Goal: Transaction & Acquisition: Purchase product/service

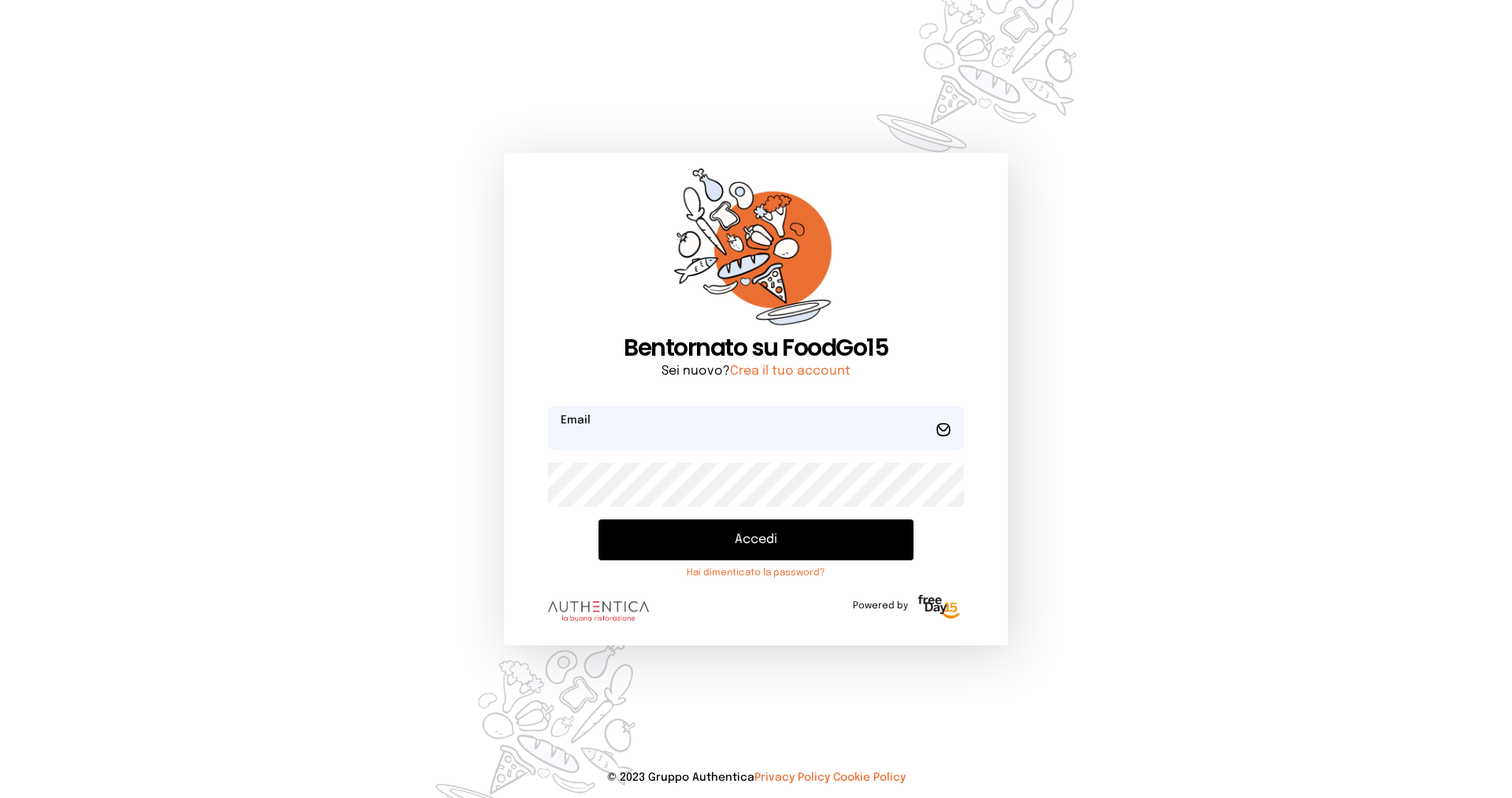
type input "**********"
click at [792, 535] on button "Accedi" at bounding box center [756, 540] width 315 height 41
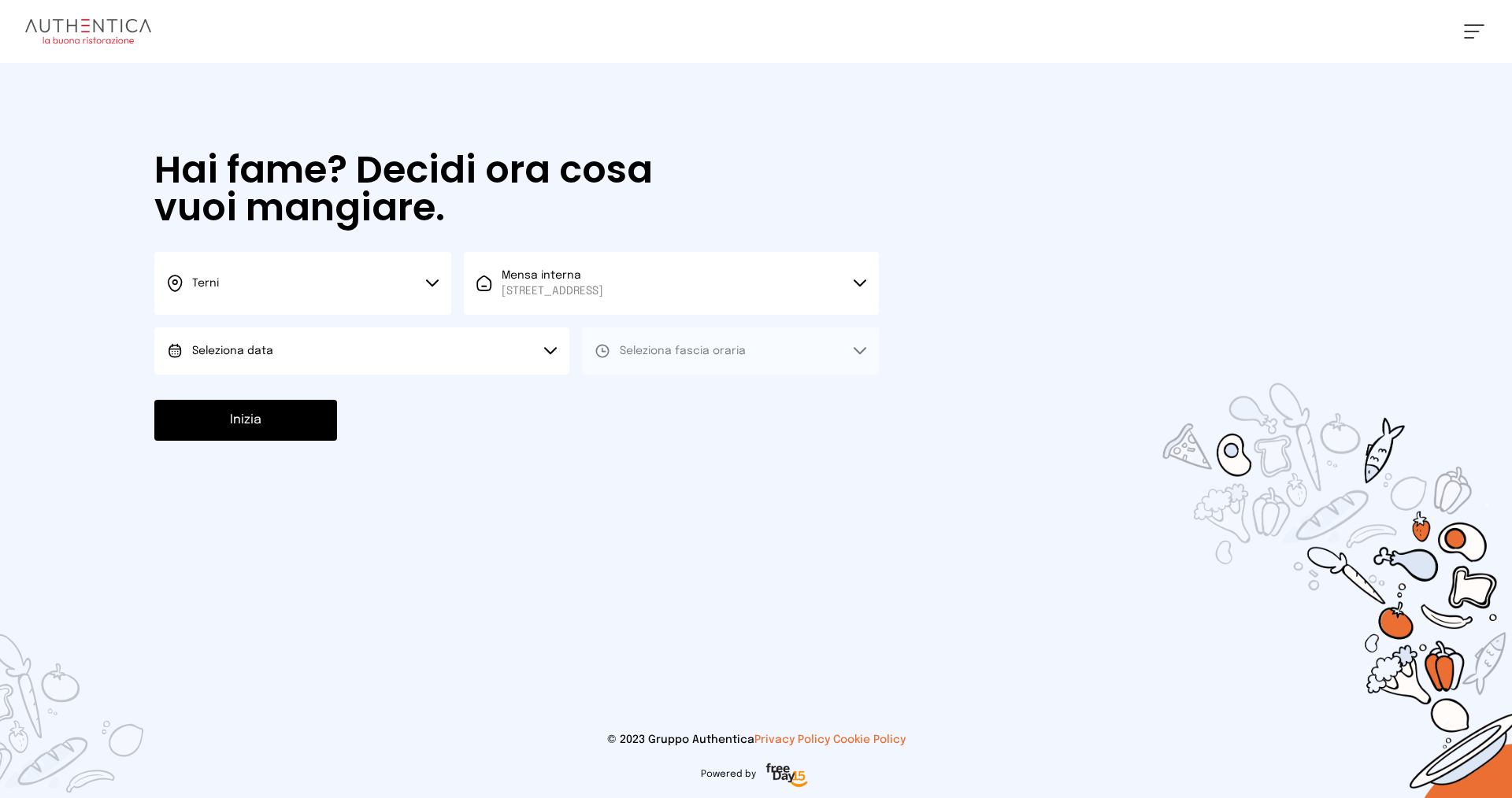
click at [406, 342] on button "Seleziona data" at bounding box center [362, 352] width 415 height 47
click at [375, 405] on li "[DATE], [DATE]" at bounding box center [362, 395] width 415 height 41
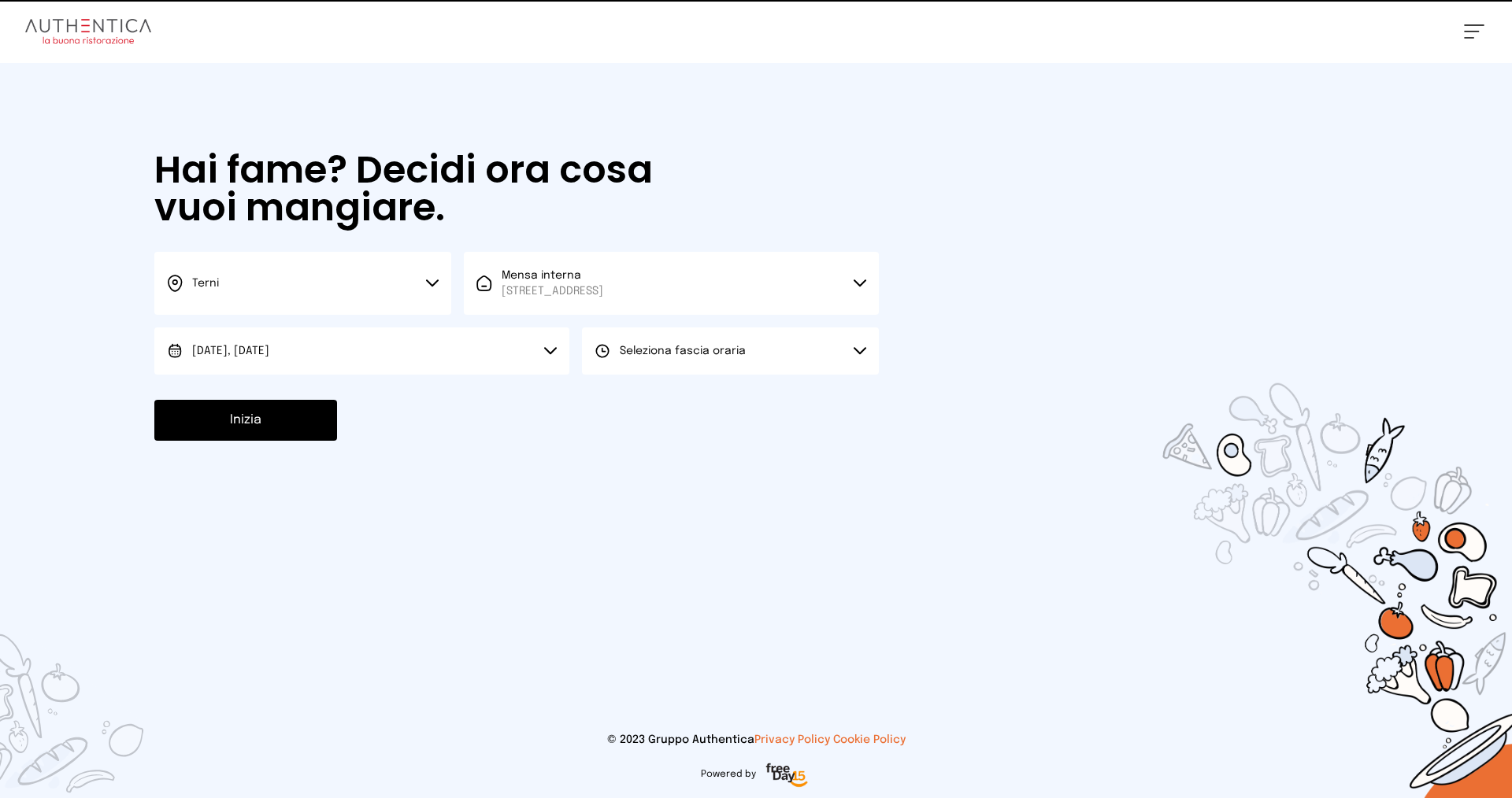
click at [697, 352] on span "Seleziona fascia oraria" at bounding box center [682, 351] width 126 height 11
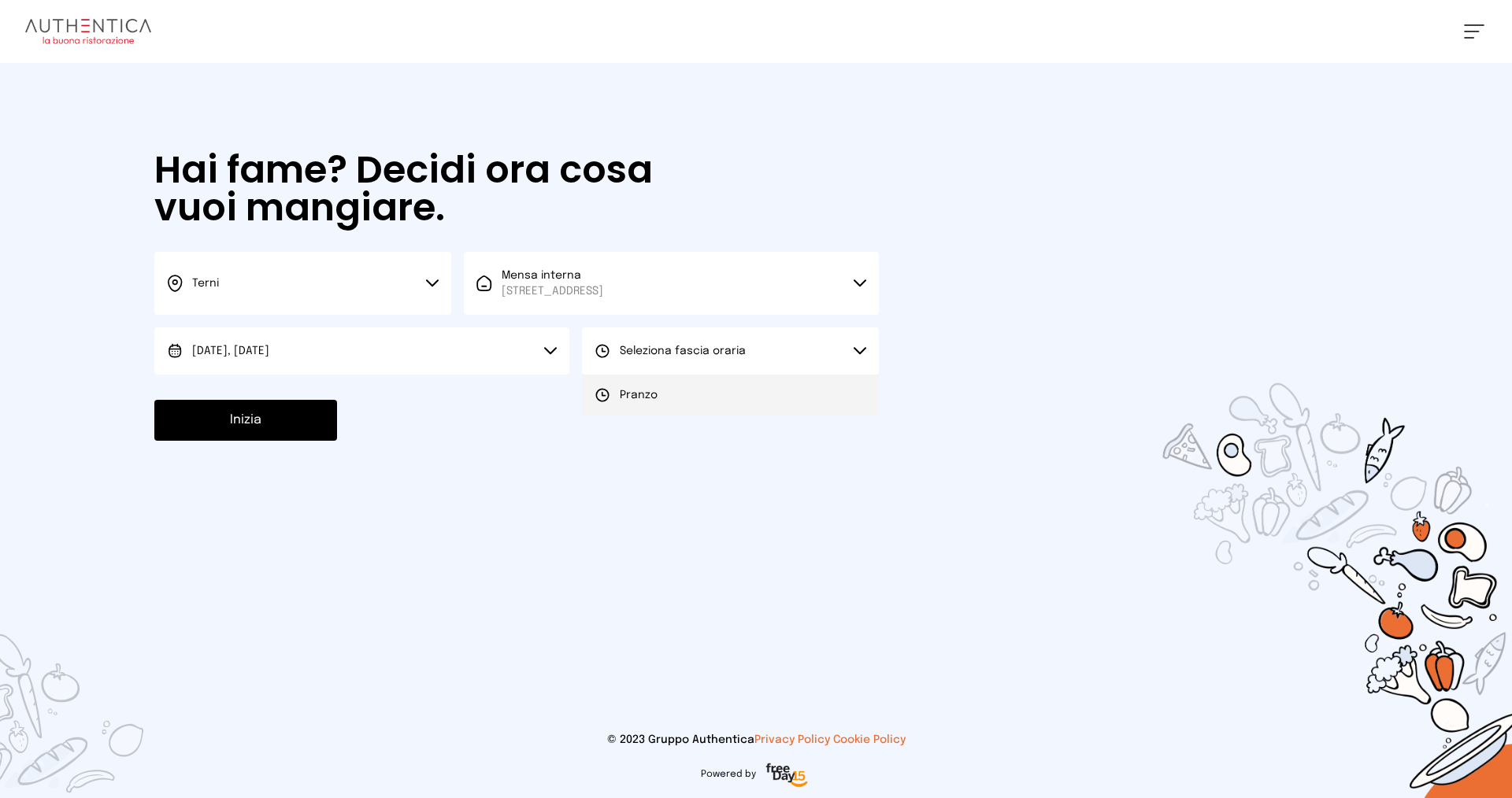
click at [694, 394] on li "Pranzo" at bounding box center [731, 395] width 297 height 41
click at [242, 410] on button "Inizia" at bounding box center [246, 420] width 183 height 41
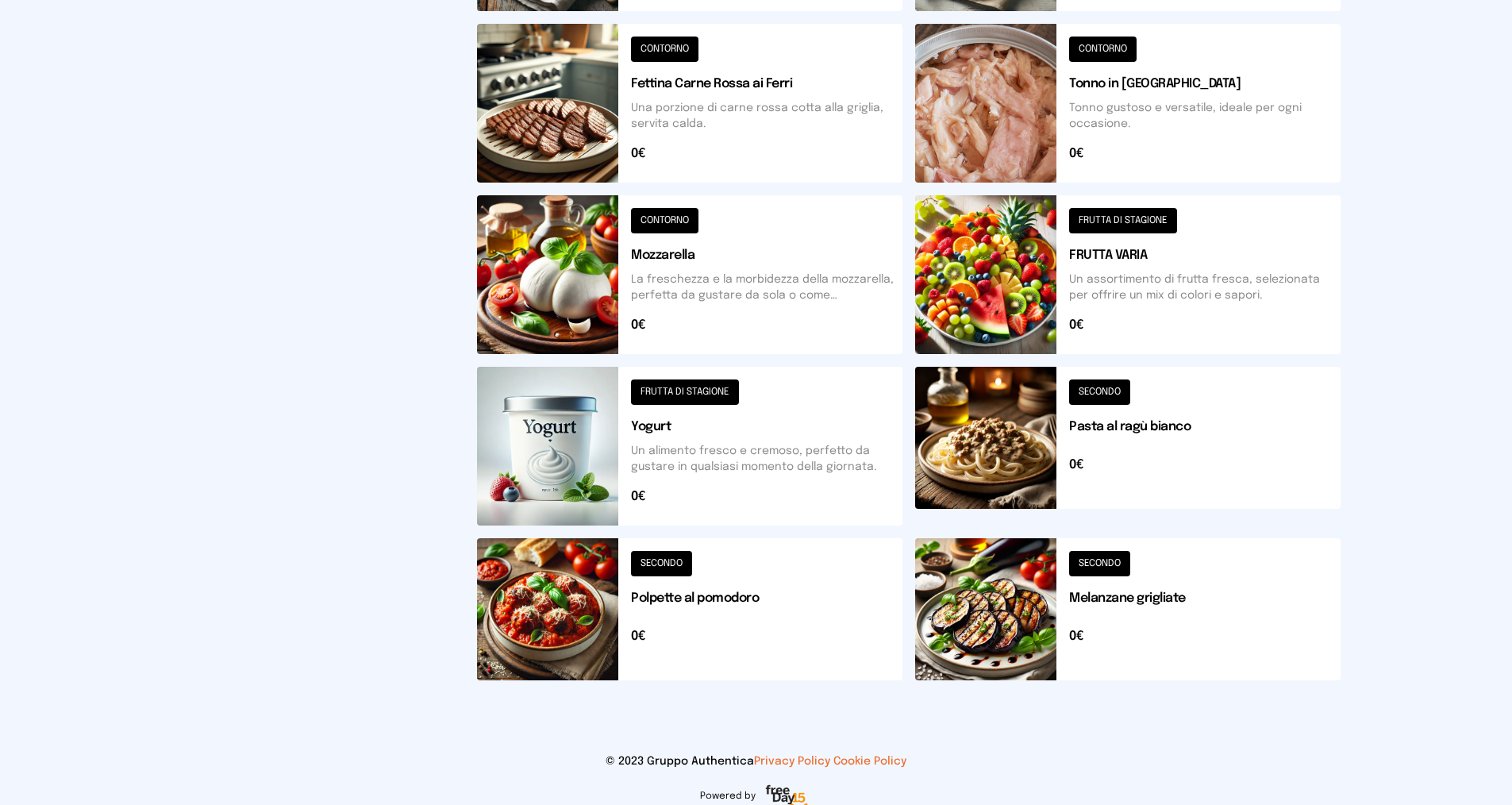
scroll to position [161, 0]
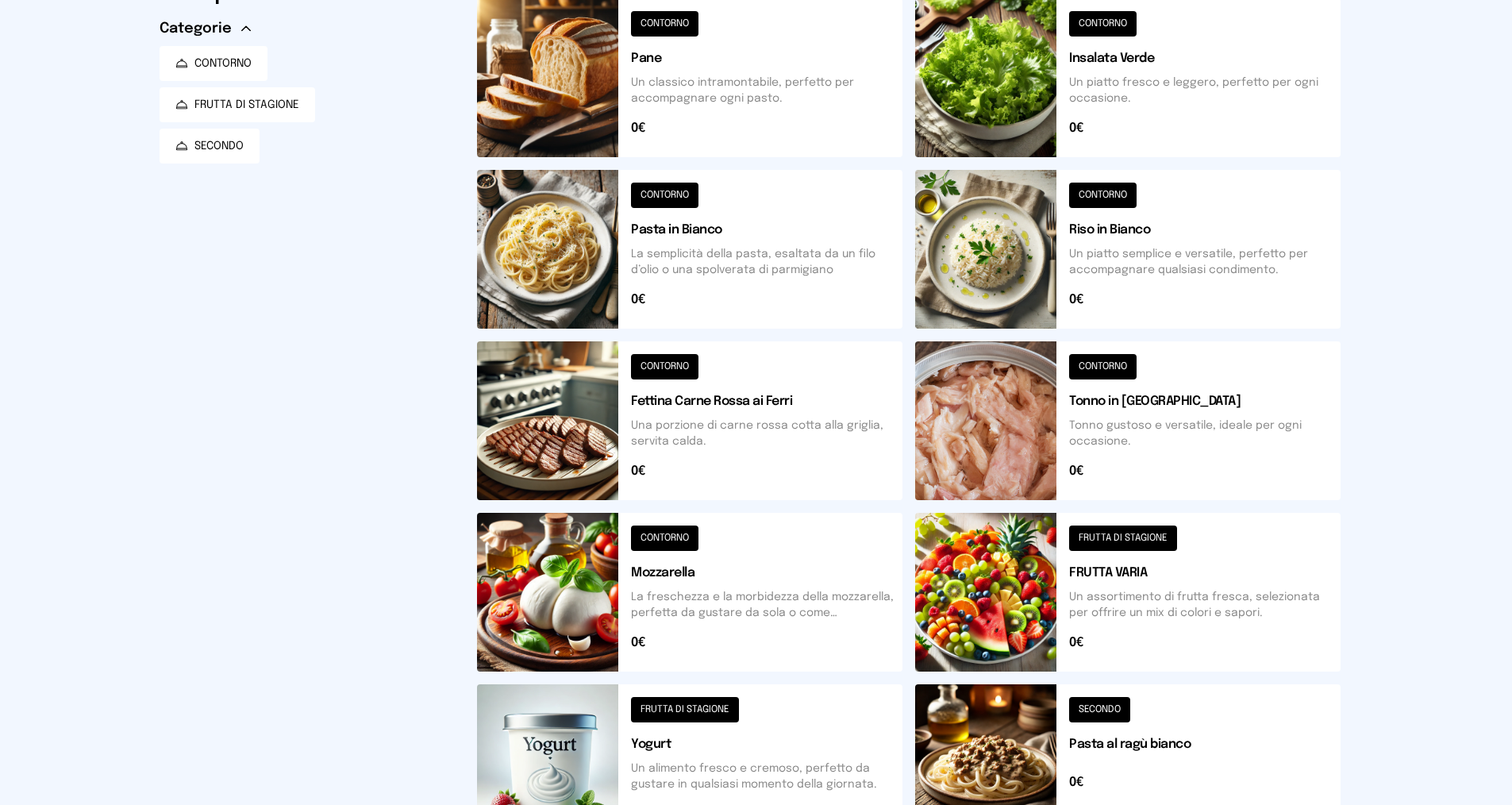
click at [1149, 240] on button at bounding box center [1128, 250] width 425 height 159
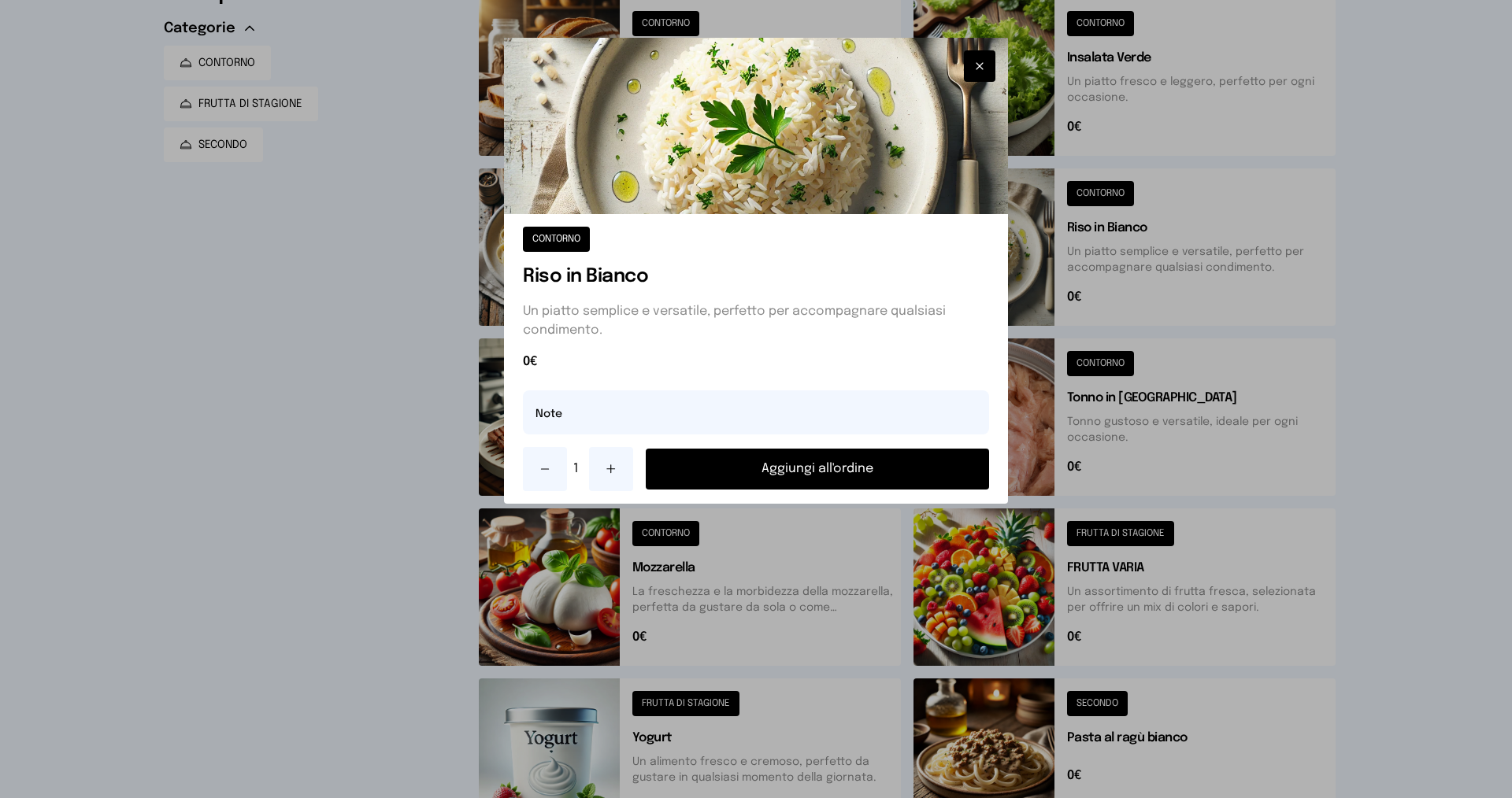
click at [883, 463] on button "Aggiungi all'ordine" at bounding box center [817, 469] width 343 height 41
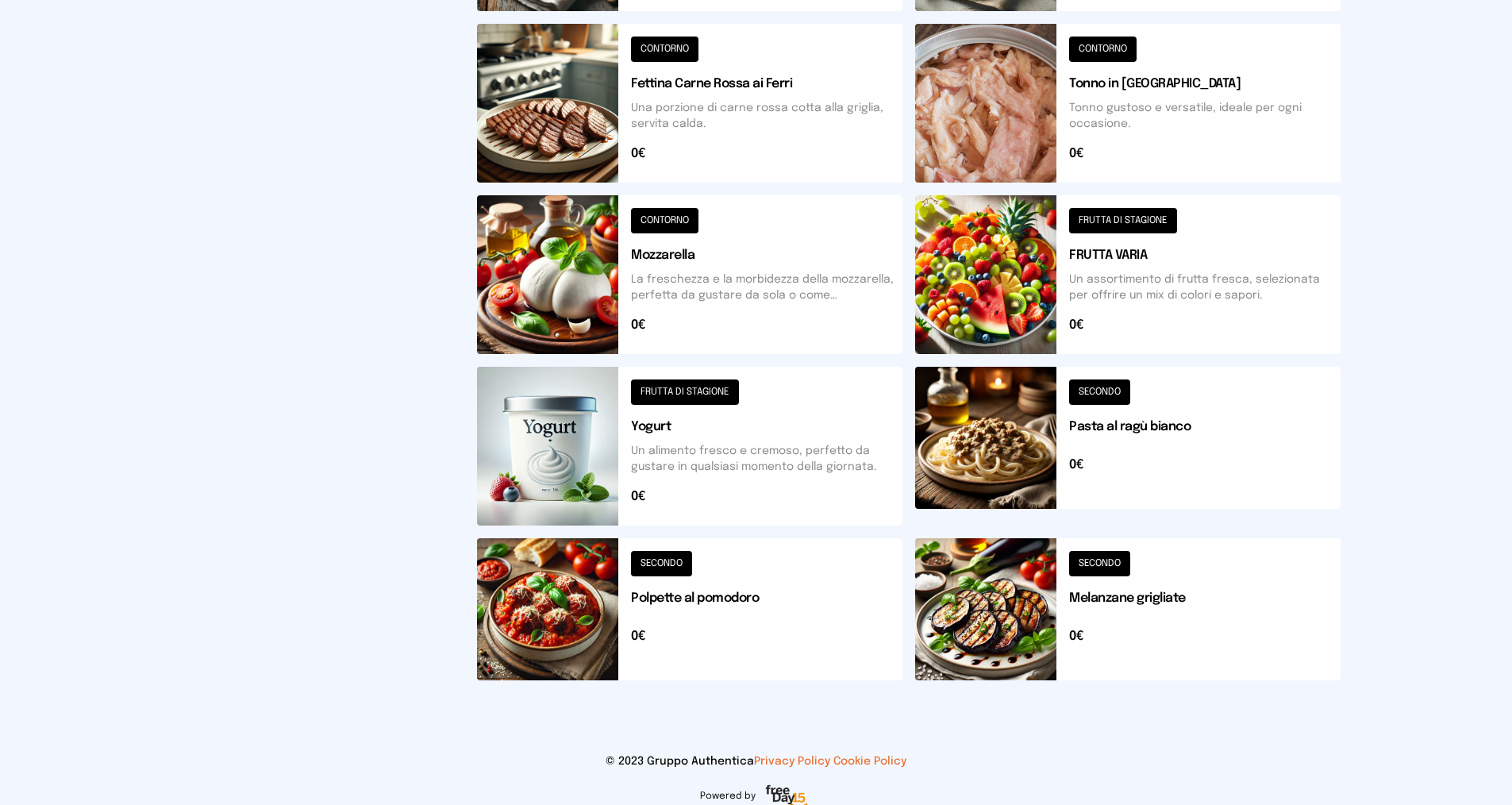
scroll to position [493, 0]
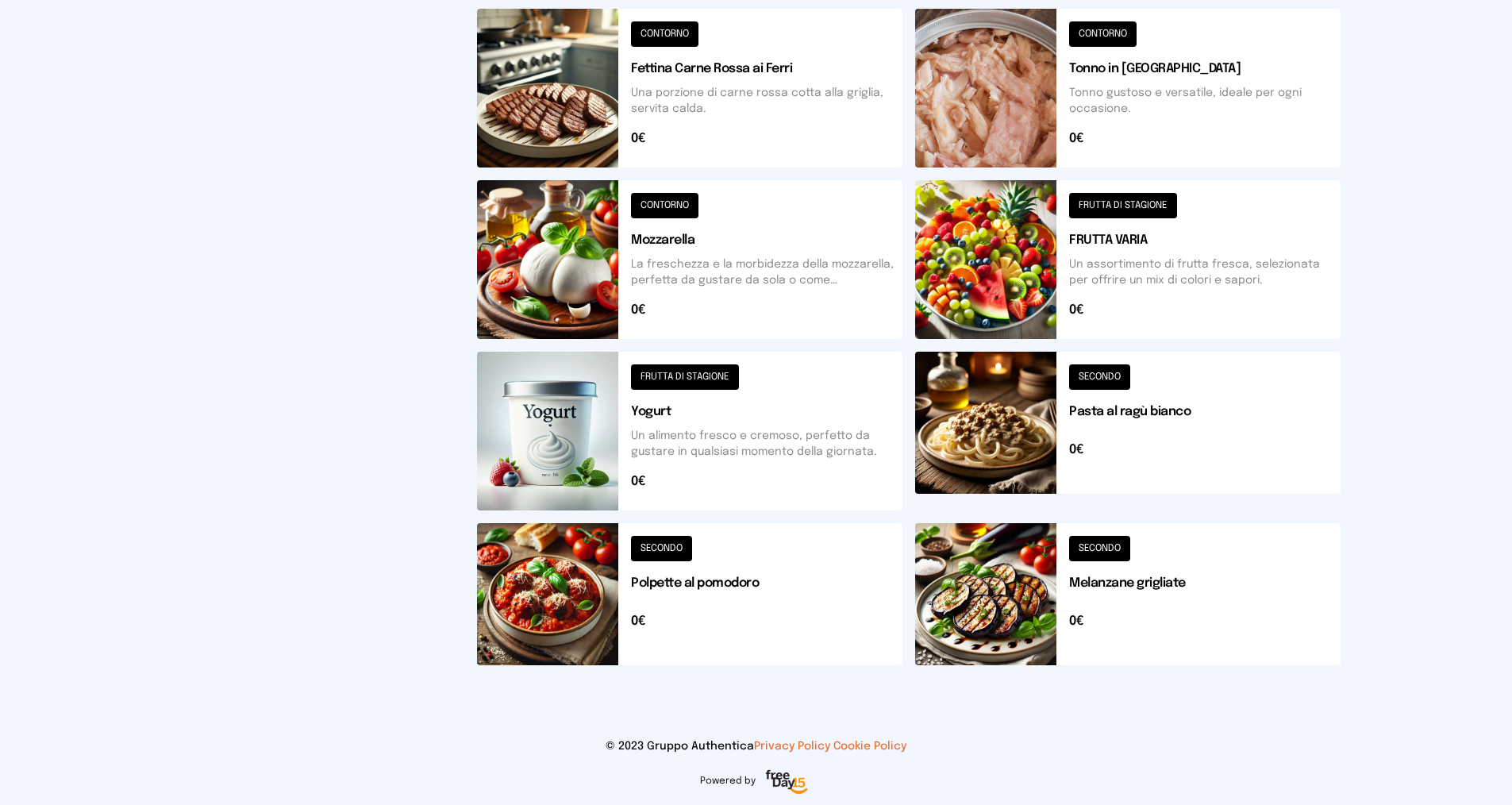
click at [773, 590] on button at bounding box center [689, 594] width 425 height 142
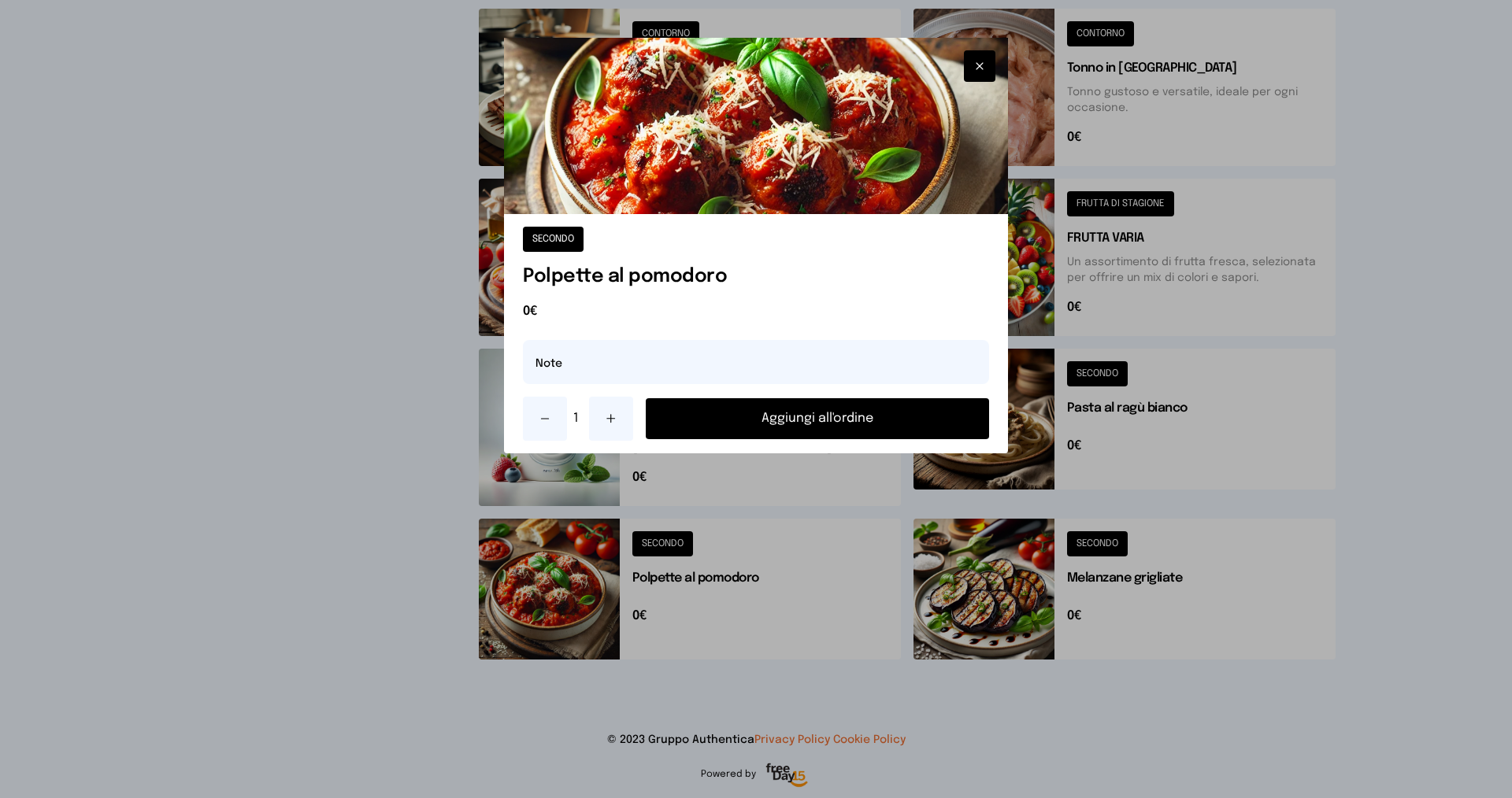
click at [609, 417] on icon at bounding box center [611, 418] width 13 height 13
click at [766, 417] on button "Aggiungi all'ordine" at bounding box center [817, 418] width 343 height 41
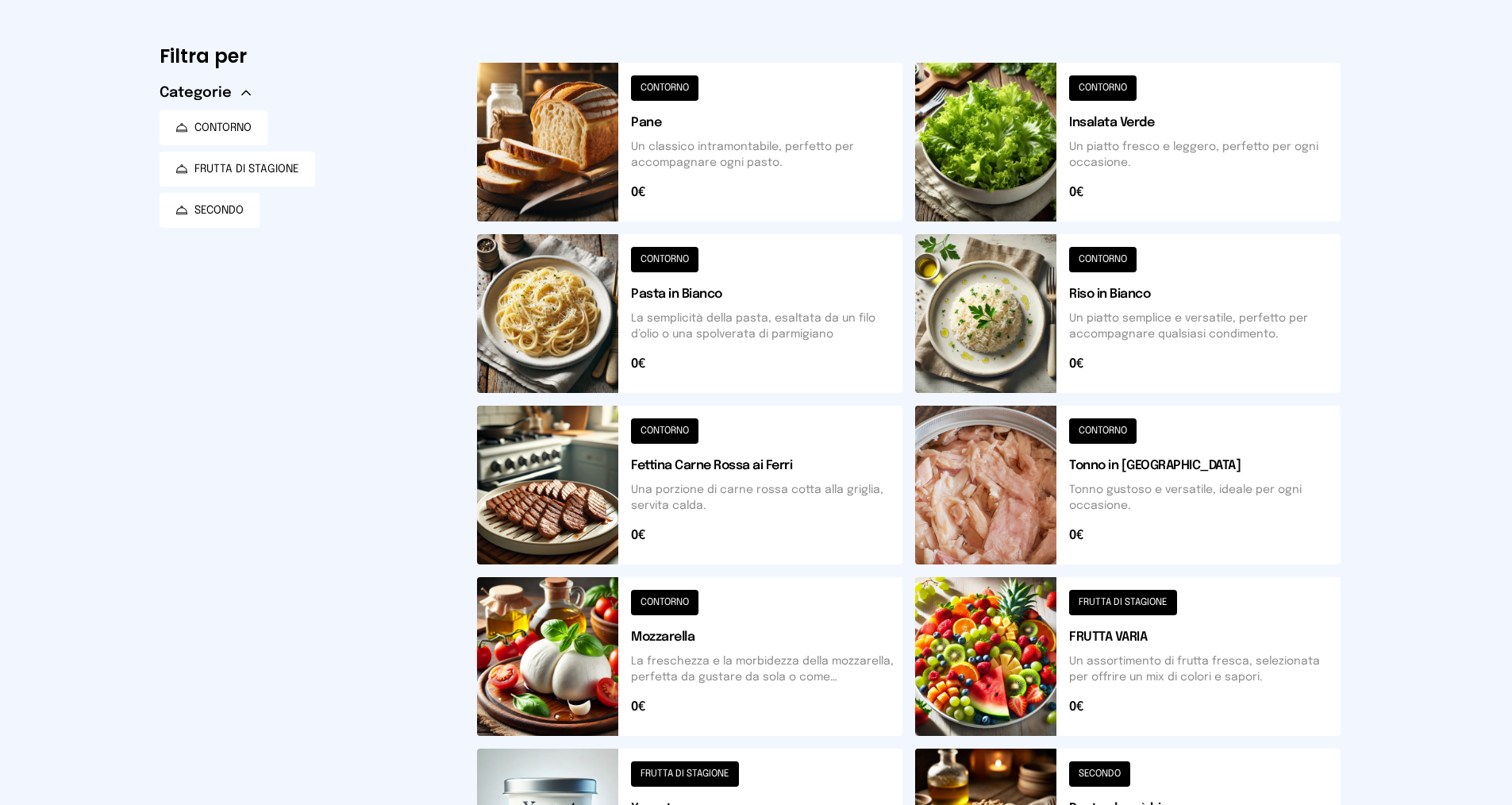
scroll to position [0, 0]
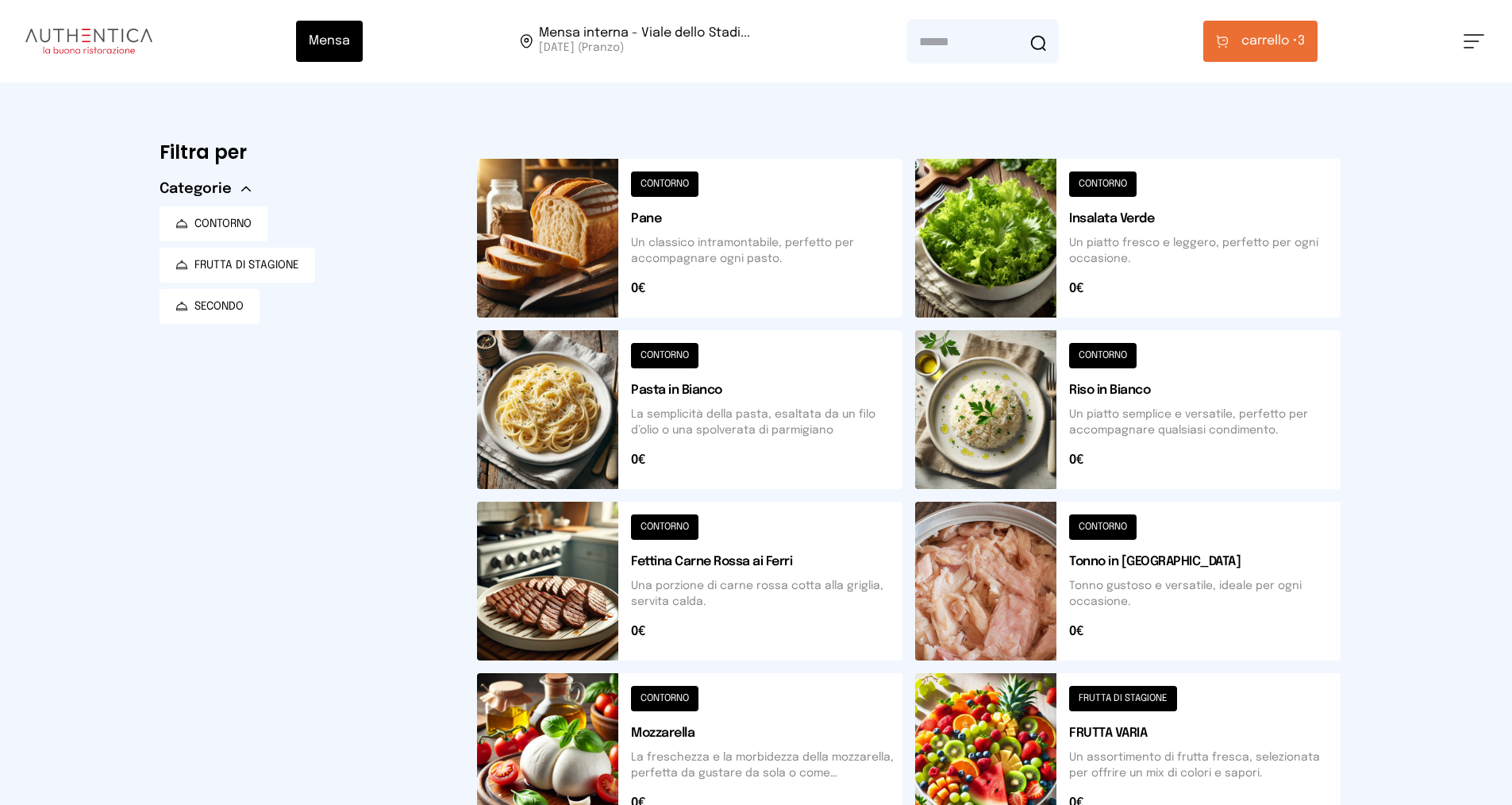
click at [1269, 39] on span "carrello •" at bounding box center [1269, 41] width 56 height 19
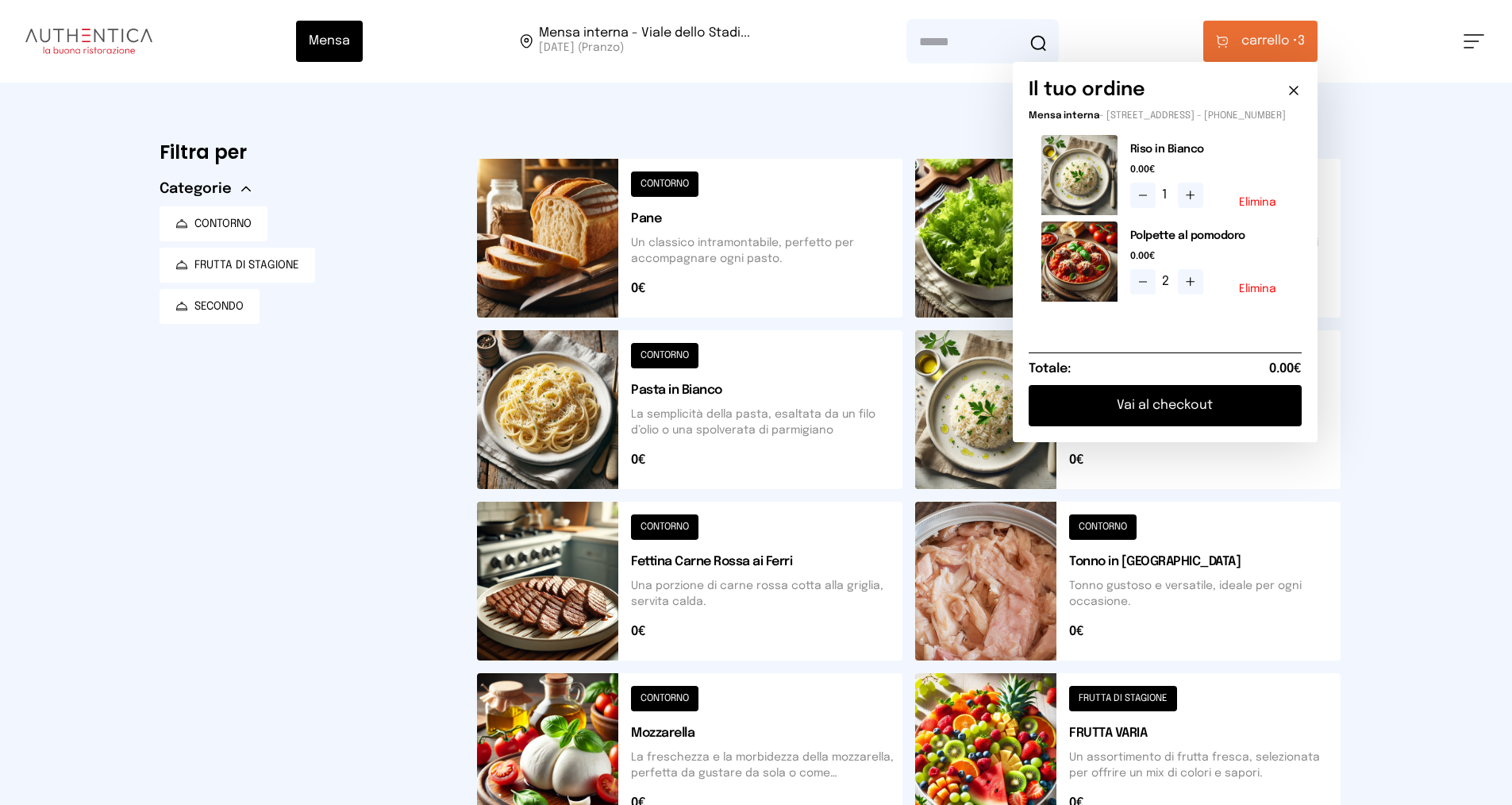
click at [1201, 418] on button "Vai al checkout" at bounding box center [1165, 406] width 273 height 41
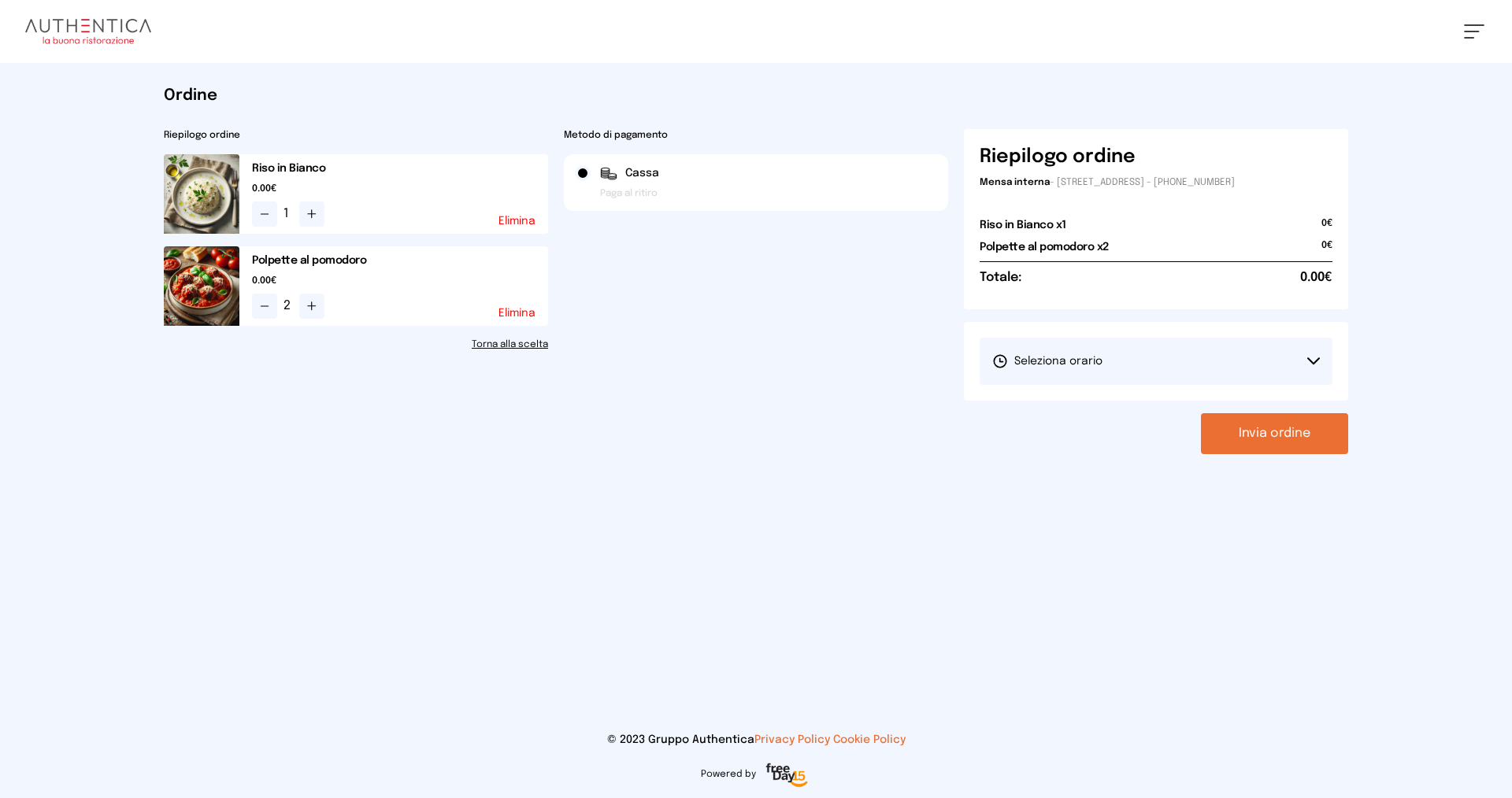
click at [1152, 374] on button "Seleziona orario" at bounding box center [1156, 362] width 353 height 47
click at [1148, 404] on li "1° Turno (13:00 - 15:00)" at bounding box center [1156, 405] width 353 height 41
click at [1280, 422] on button "Invia ordine" at bounding box center [1275, 434] width 147 height 41
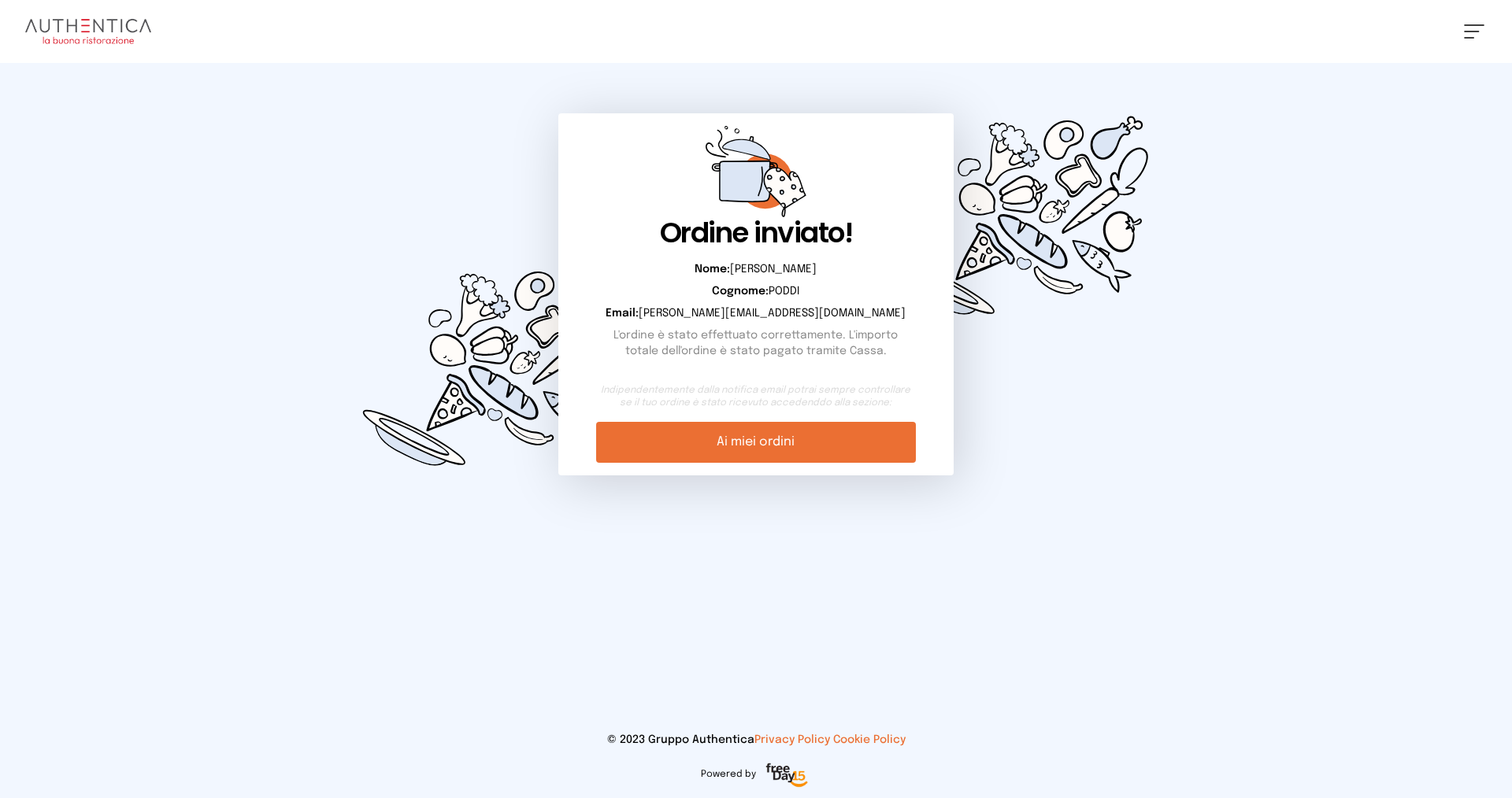
click at [747, 448] on link "Ai miei ordini" at bounding box center [755, 442] width 319 height 41
